Goal: Task Accomplishment & Management: Manage account settings

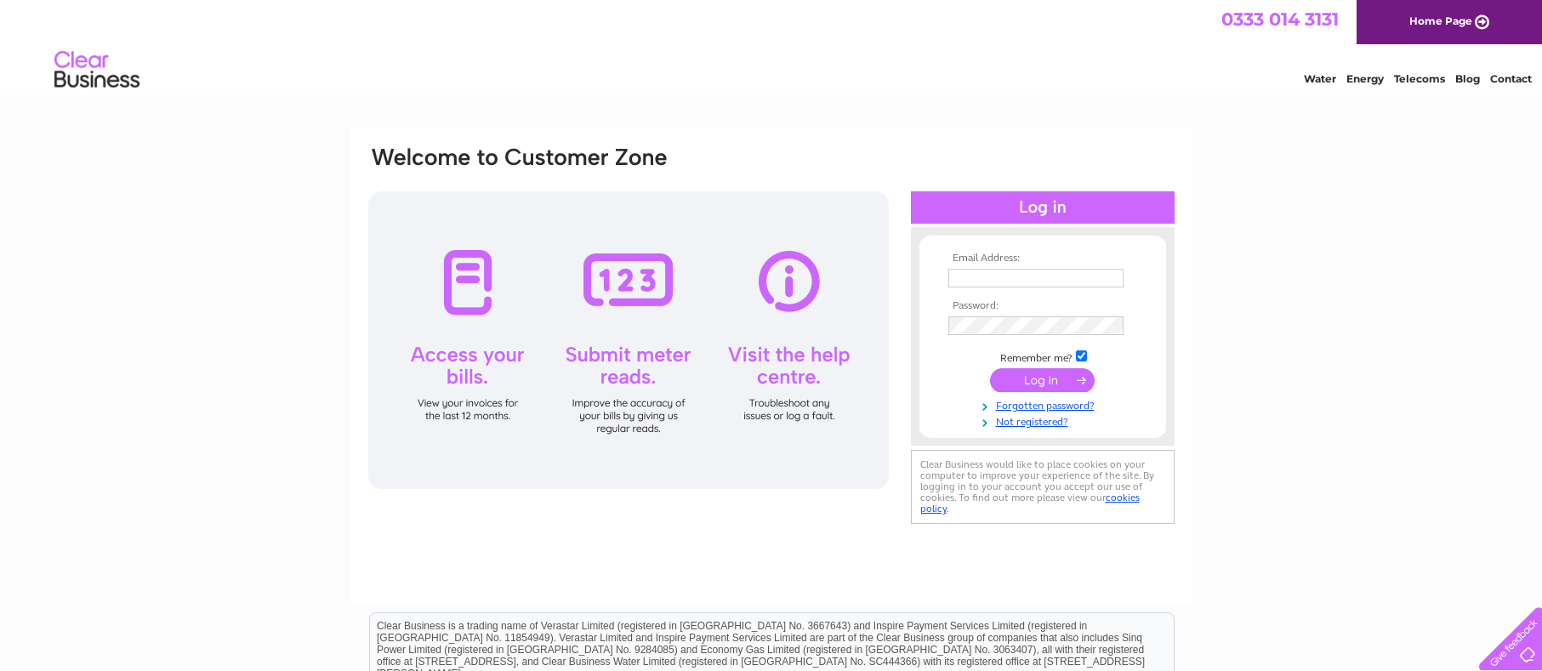
click at [968, 281] on input "text" at bounding box center [1035, 278] width 175 height 19
click at [970, 311] on th "Password:" at bounding box center [1042, 308] width 197 height 12
click at [1079, 273] on input "[EMAIL_ADDRESS][DOMAIN_NAME]" at bounding box center [1036, 279] width 177 height 20
type input "w"
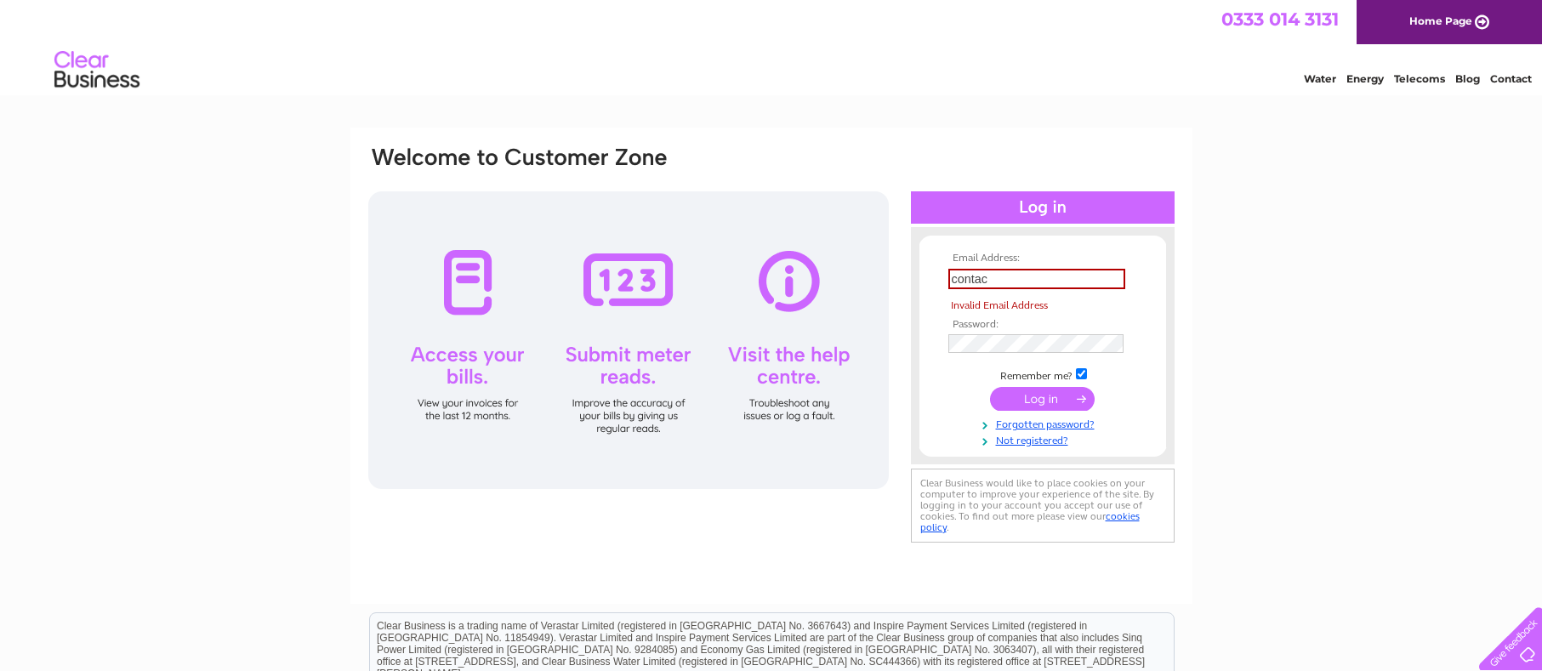
click at [1270, 272] on div "Email Address: contac Invalid Email Address Password:" at bounding box center [771, 511] width 1542 height 767
click at [1013, 275] on input "contac" at bounding box center [1036, 279] width 177 height 20
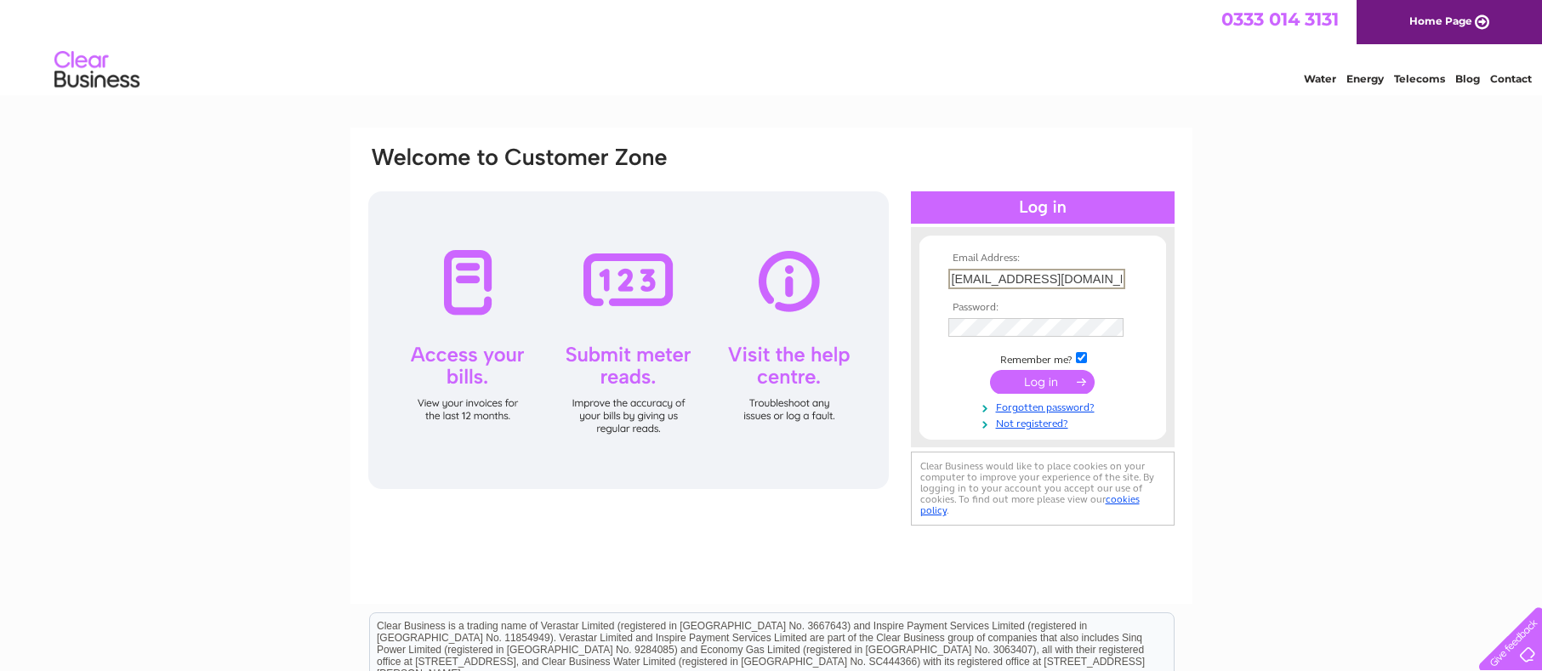
click at [1090, 276] on input "[EMAIL_ADDRESS][DOMAIN_NAME]" at bounding box center [1036, 279] width 177 height 20
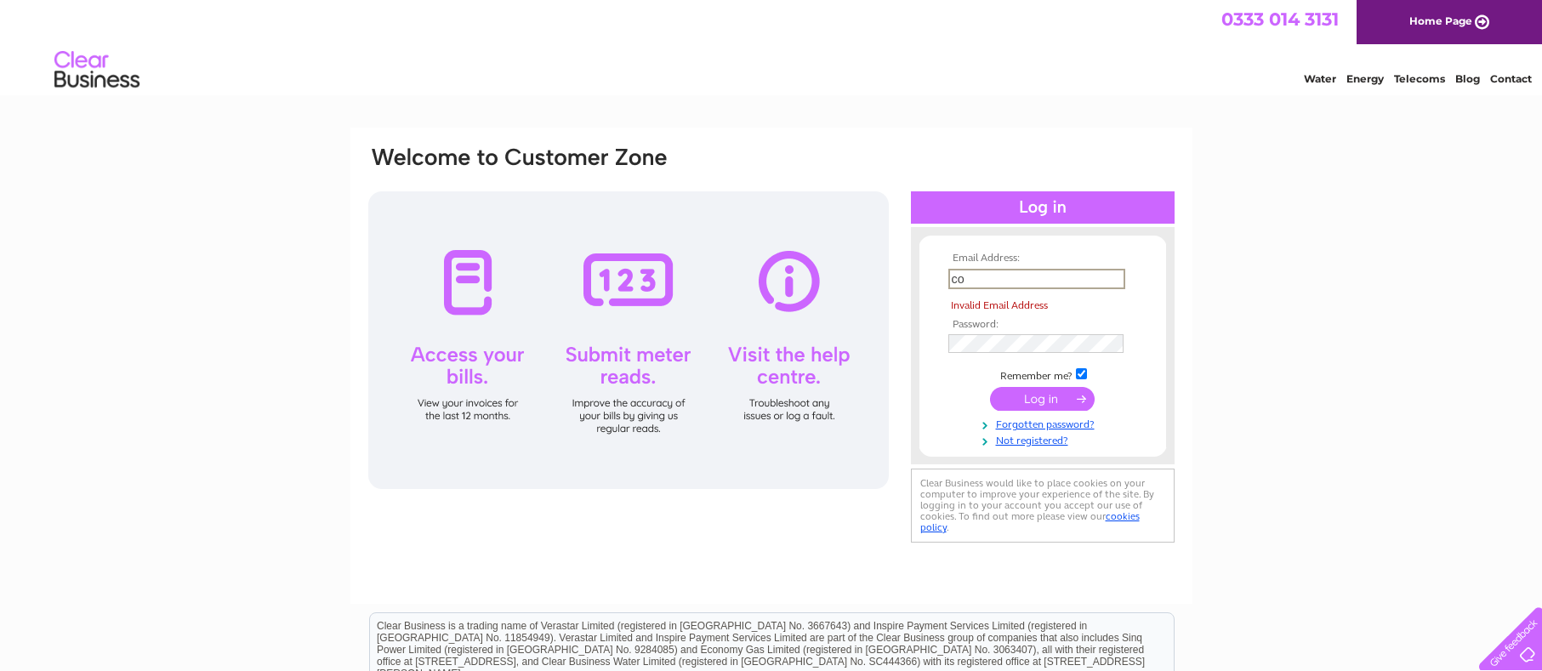
type input "c"
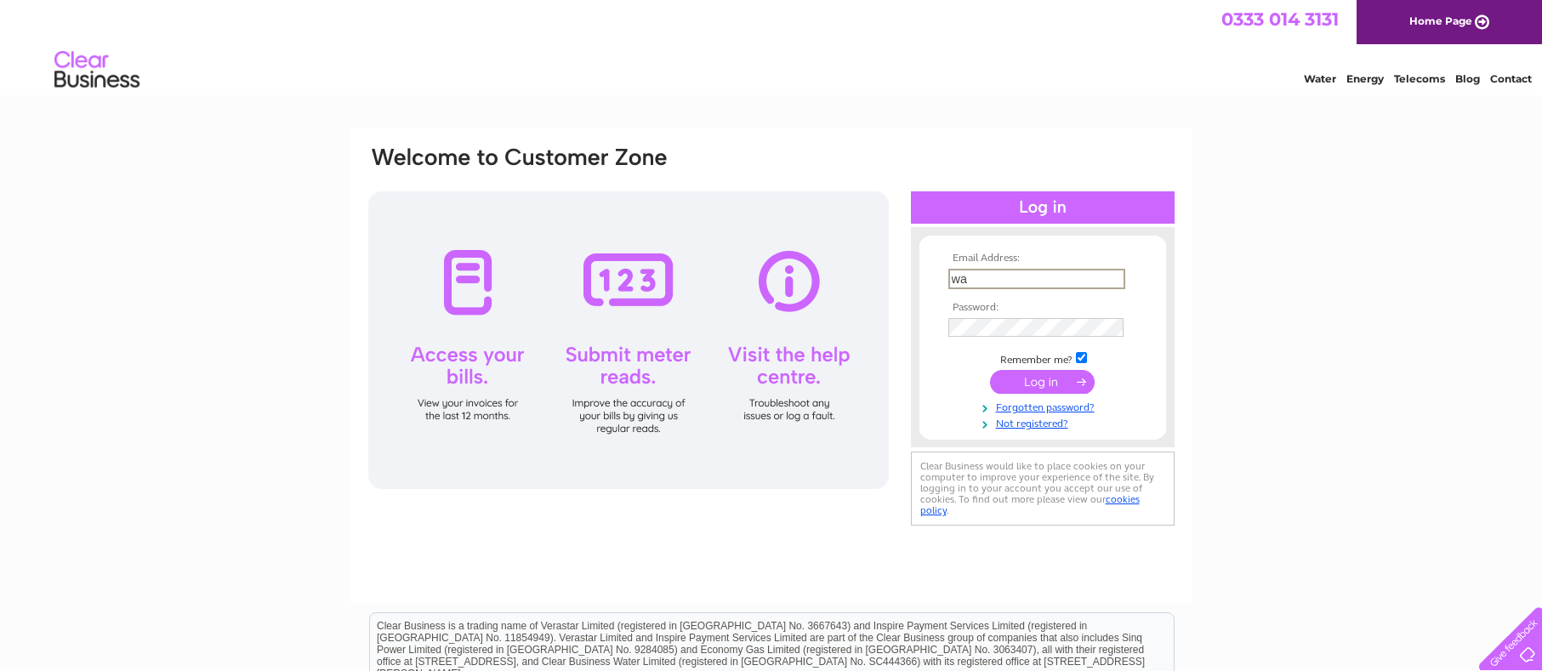
type input "w"
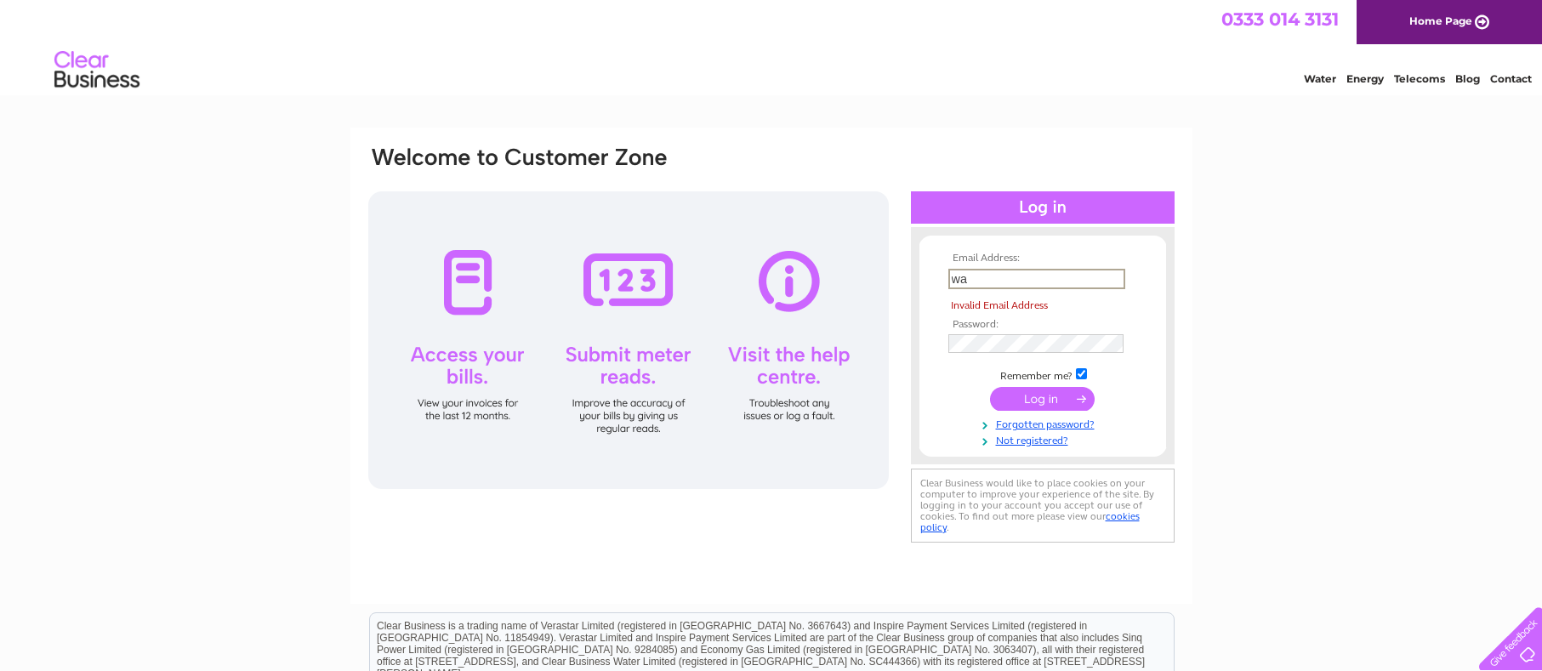
type input "w"
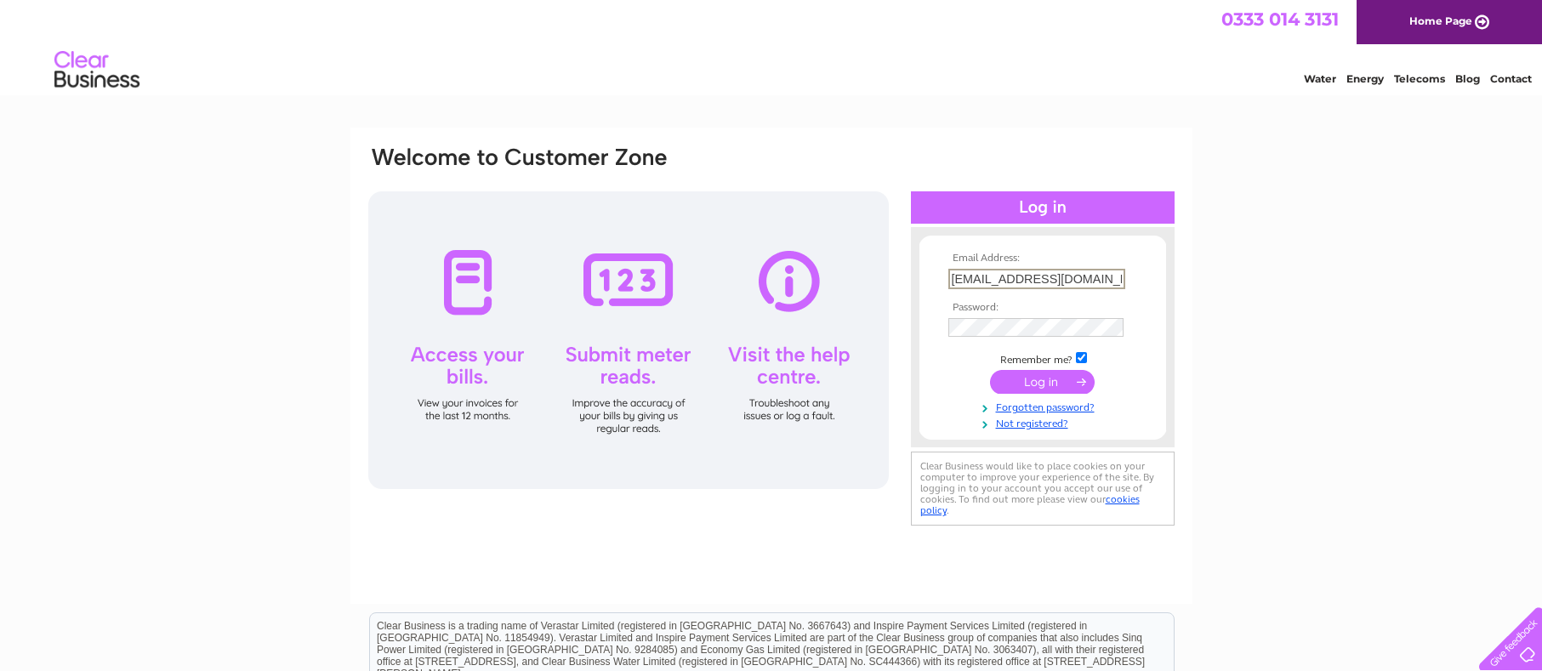
type input "[EMAIL_ADDRESS][DOMAIN_NAME]"
